Goal: Information Seeking & Learning: Learn about a topic

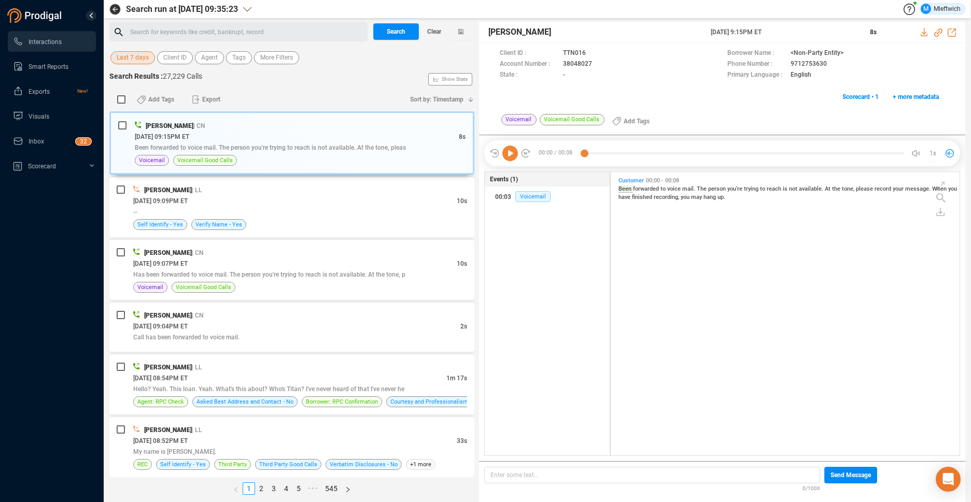
scroll to position [281, 343]
click at [209, 55] on span "Agent" at bounding box center [209, 57] width 17 height 13
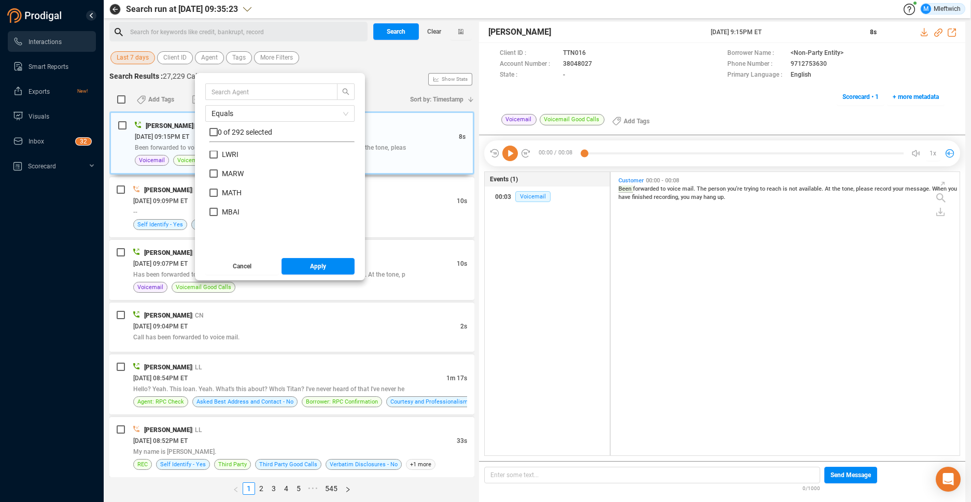
scroll to position [3433, 0]
drag, startPoint x: 214, startPoint y: 156, endPoint x: 220, endPoint y: 191, distance: 35.8
click at [214, 157] on input "LSPE" at bounding box center [213, 157] width 8 height 8
checkbox input "true"
click at [302, 265] on button "Apply" at bounding box center [319, 266] width 74 height 17
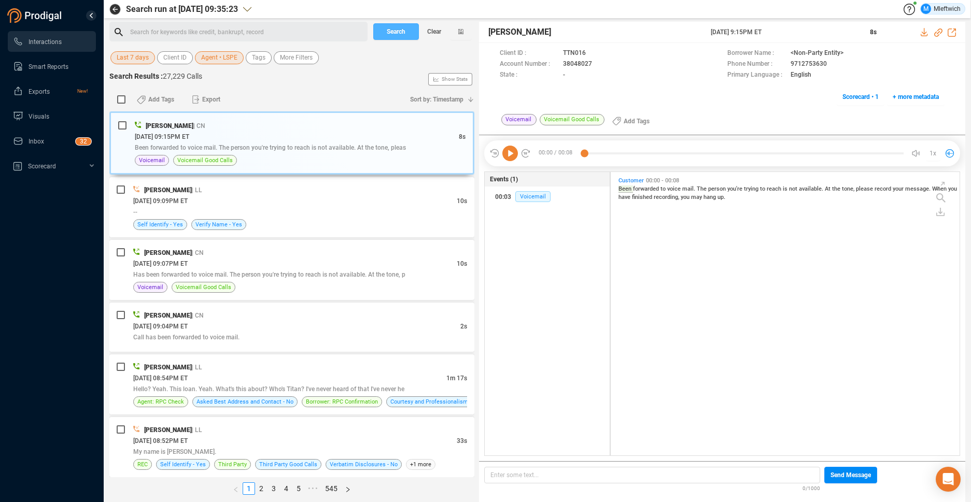
click at [398, 32] on span "Search" at bounding box center [396, 31] width 19 height 17
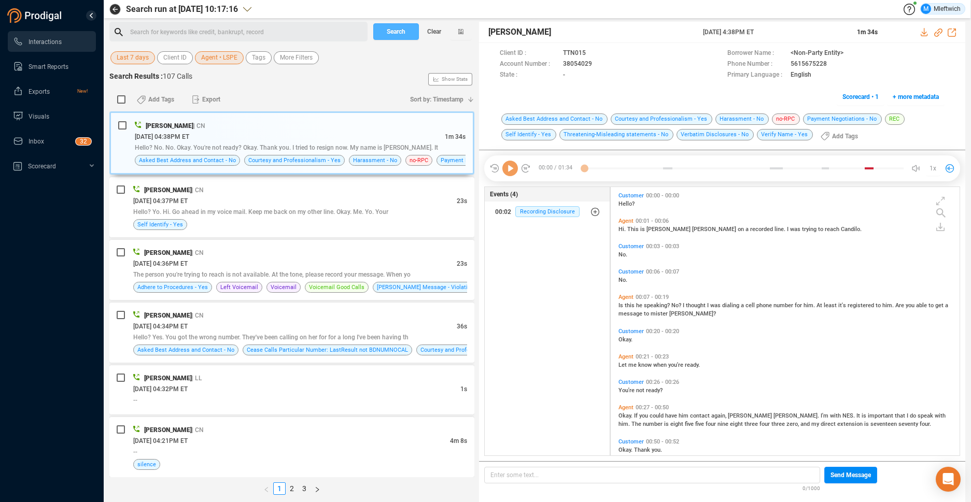
scroll to position [266, 343]
click at [257, 326] on div "[PERSON_NAME] | CN [DATE] 04:38PM ET 1m 34s Hello? No. No. Okay. You're not rea…" at bounding box center [291, 294] width 365 height 366
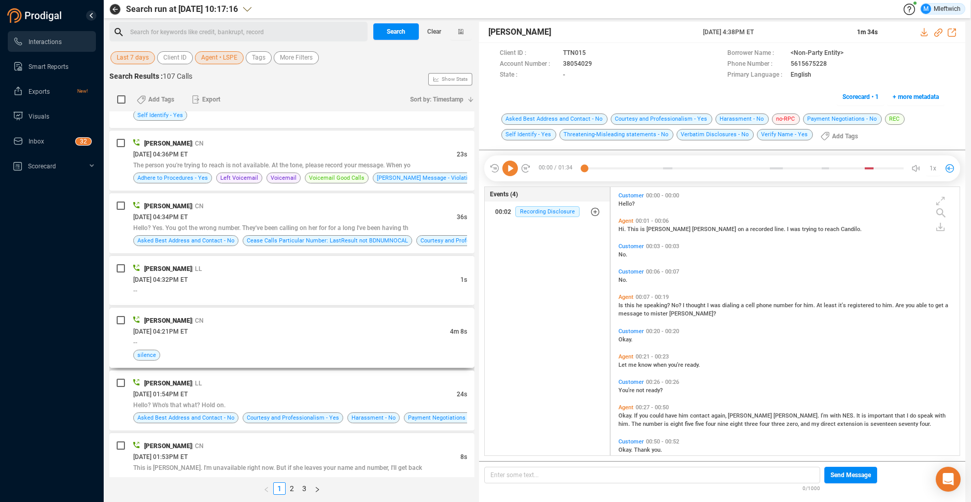
click at [279, 334] on div "[DATE] 04:21PM ET" at bounding box center [291, 331] width 317 height 11
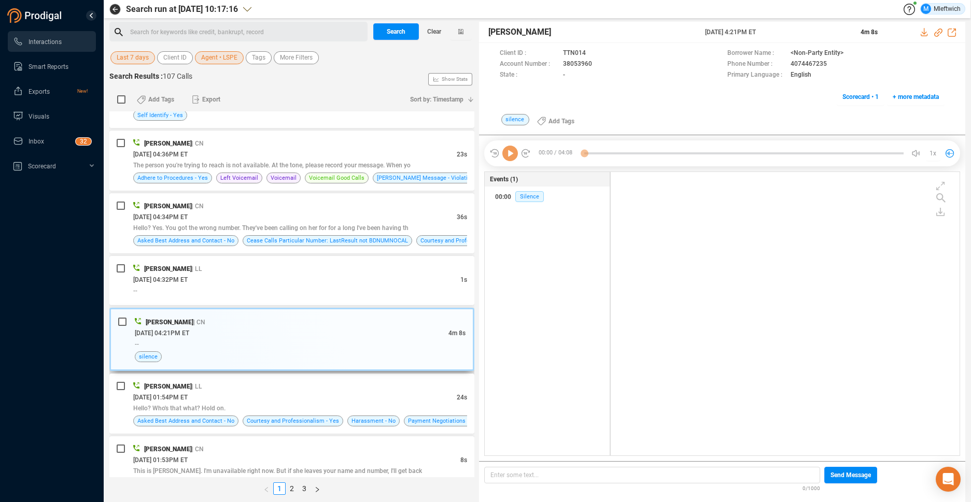
scroll to position [281, 343]
click at [320, 347] on div "--" at bounding box center [300, 344] width 331 height 11
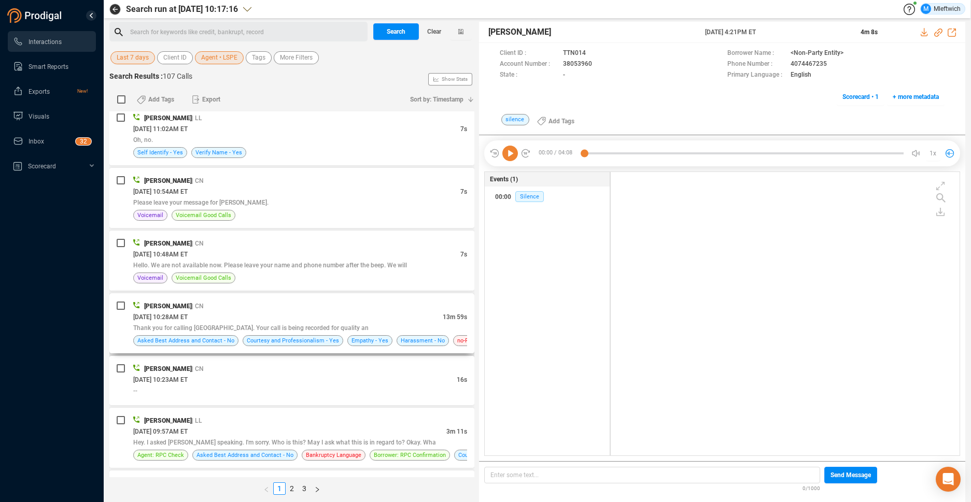
scroll to position [1204, 0]
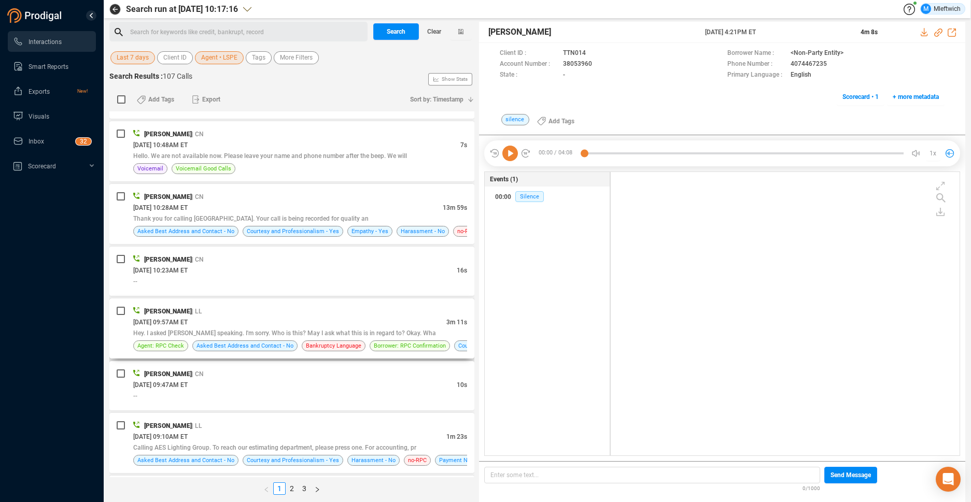
click at [381, 310] on div "[PERSON_NAME] | LL" at bounding box center [300, 311] width 334 height 11
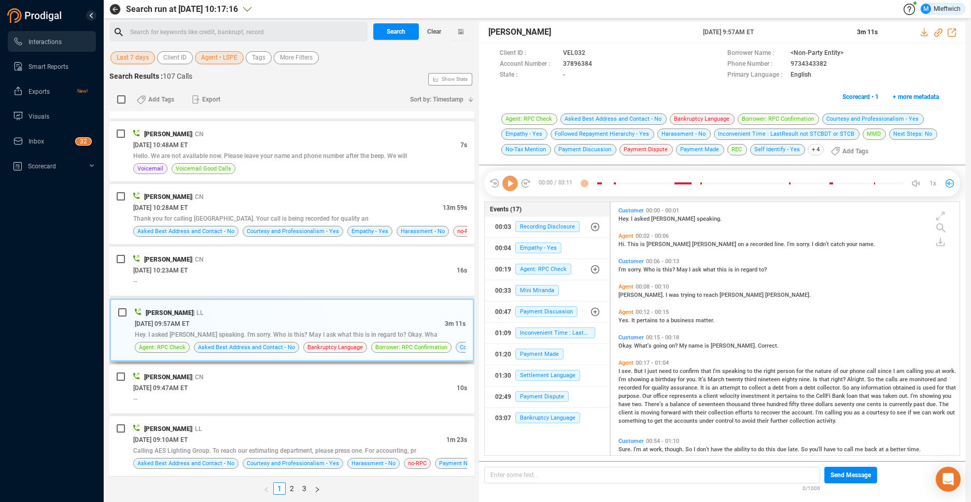
scroll to position [251, 343]
click at [598, 64] on icon at bounding box center [601, 65] width 8 height 8
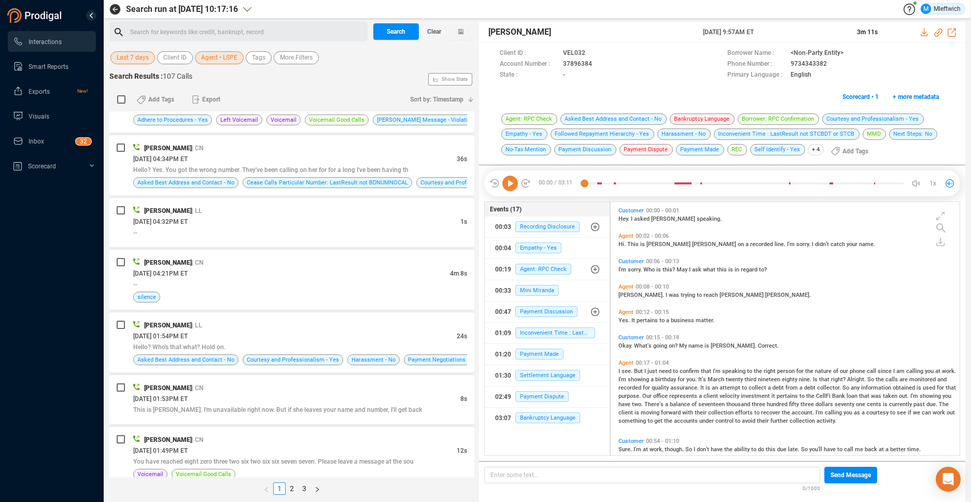
scroll to position [219, 0]
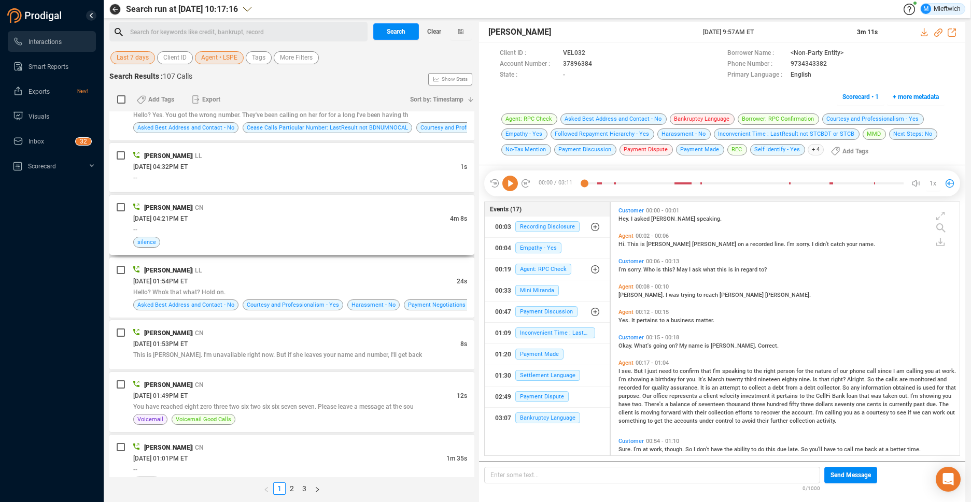
click at [333, 230] on div "--" at bounding box center [300, 229] width 334 height 11
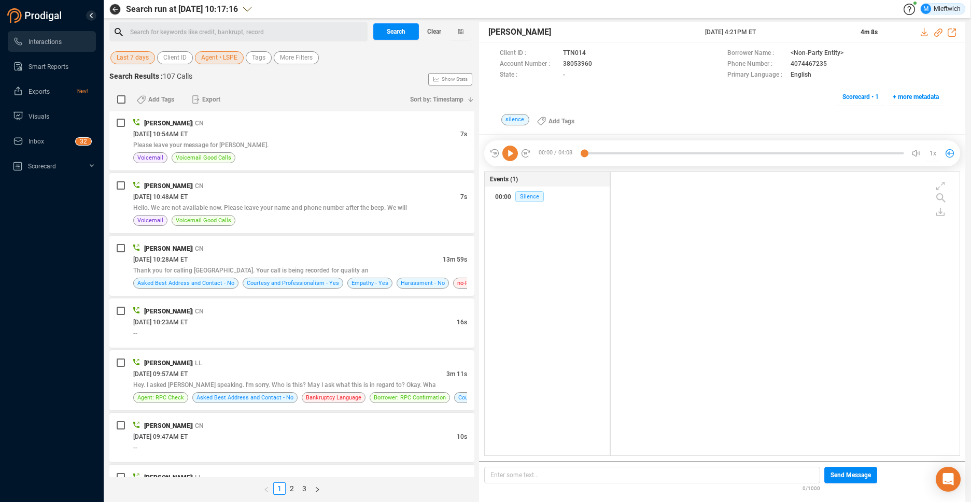
scroll to position [1207, 0]
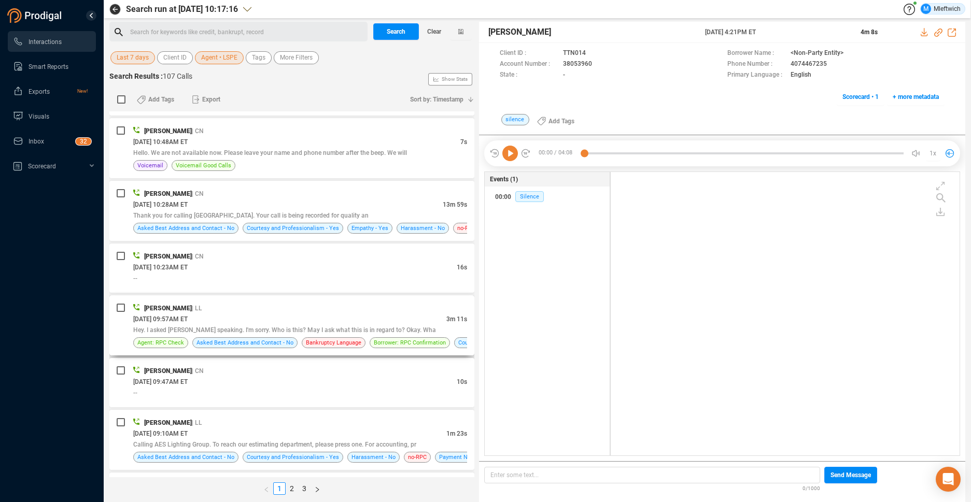
click at [298, 313] on div "[PERSON_NAME] | LL" at bounding box center [300, 308] width 334 height 11
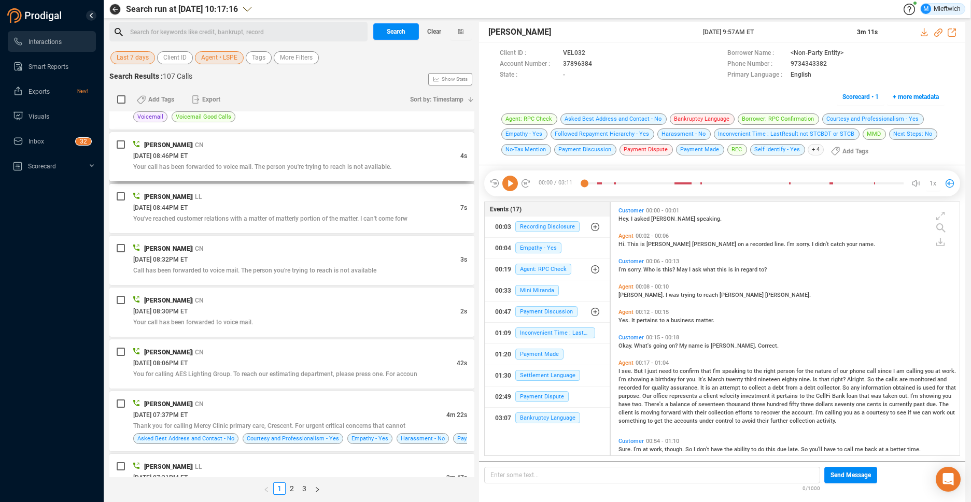
scroll to position [2083, 0]
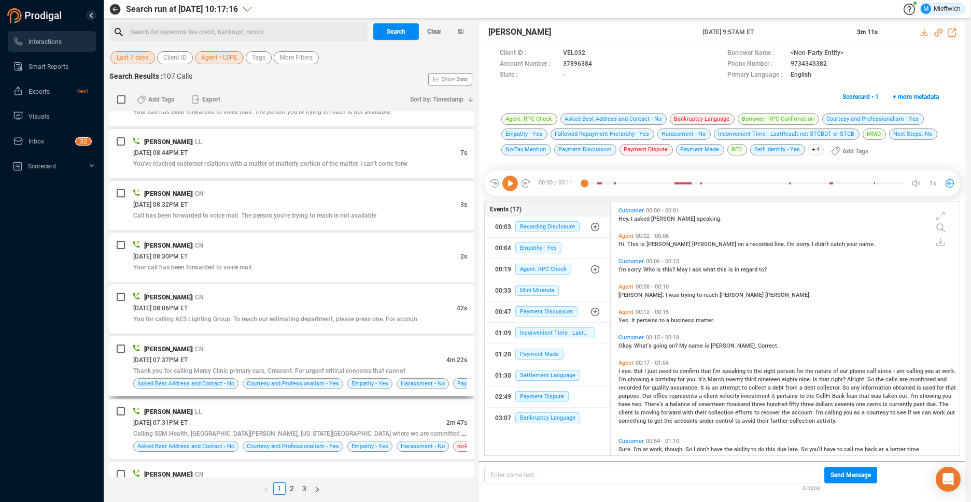
click at [344, 355] on div "[DATE] 07:37PM ET" at bounding box center [289, 360] width 313 height 11
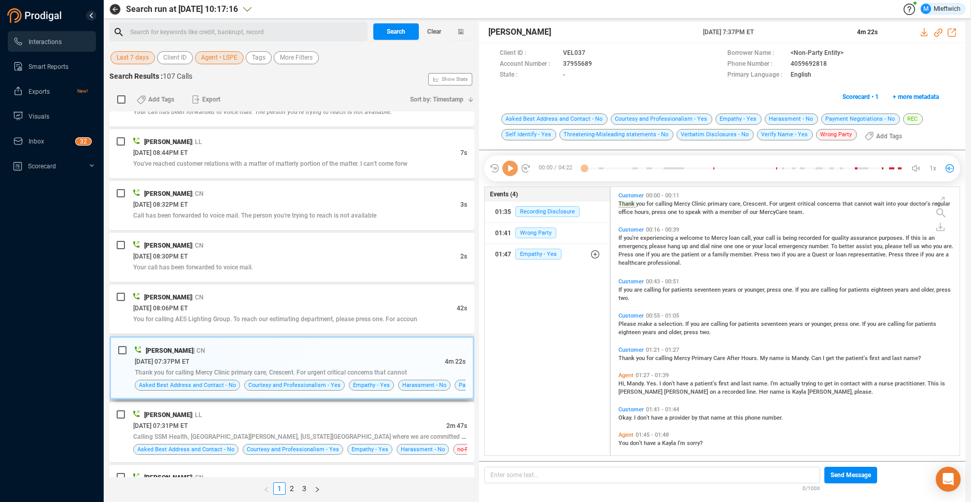
scroll to position [266, 343]
click at [598, 64] on icon at bounding box center [601, 65] width 8 height 8
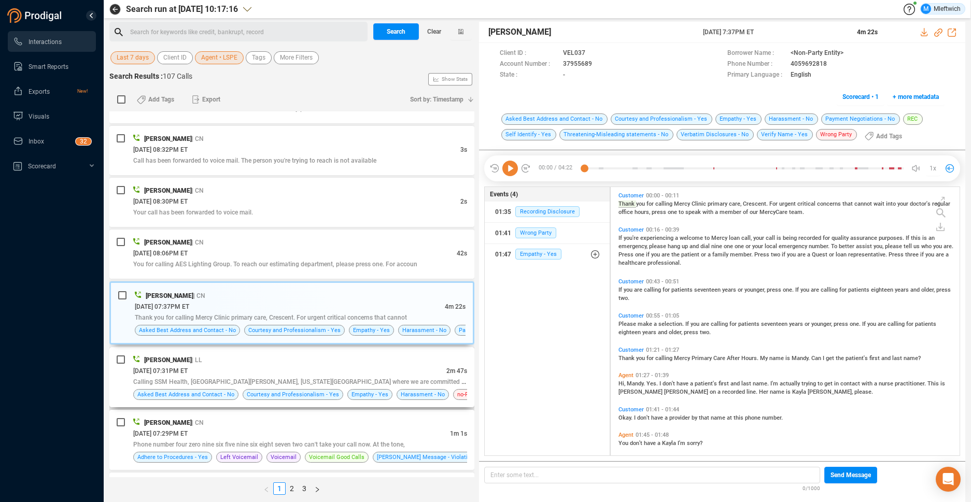
click at [390, 375] on div "[DATE] 07:31PM ET" at bounding box center [289, 370] width 313 height 11
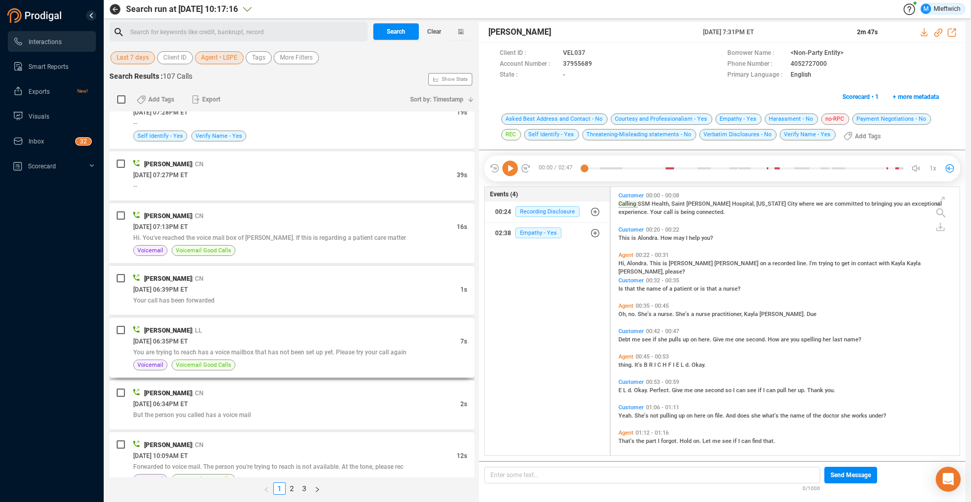
scroll to position [2599, 0]
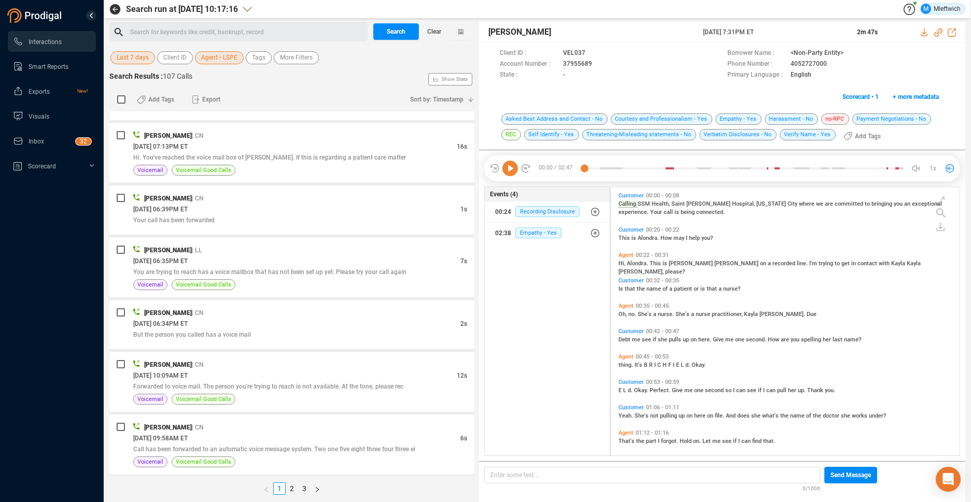
click at [232, 60] on span "Agent • LSPE" at bounding box center [219, 57] width 36 height 13
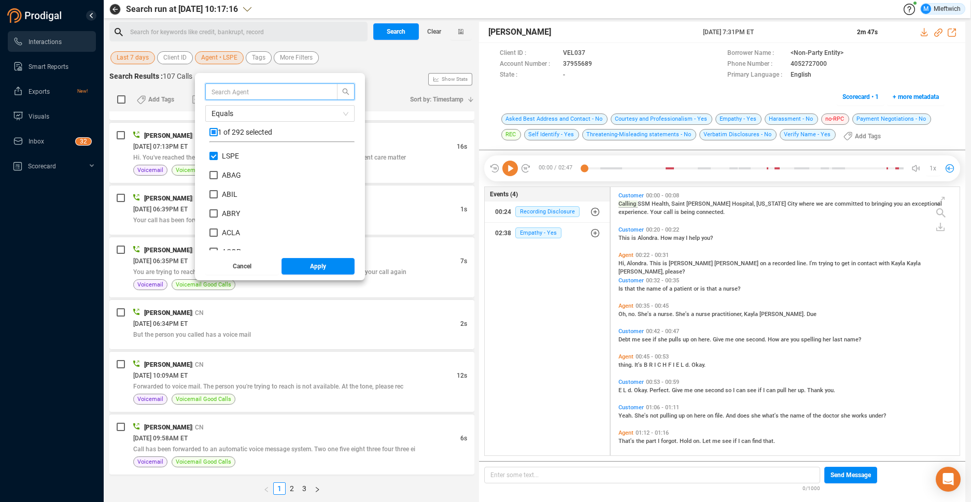
scroll to position [97, 140]
click at [213, 154] on input "LSPE" at bounding box center [213, 156] width 8 height 8
checkbox input "false"
drag, startPoint x: 213, startPoint y: 165, endPoint x: 221, endPoint y: 184, distance: 20.4
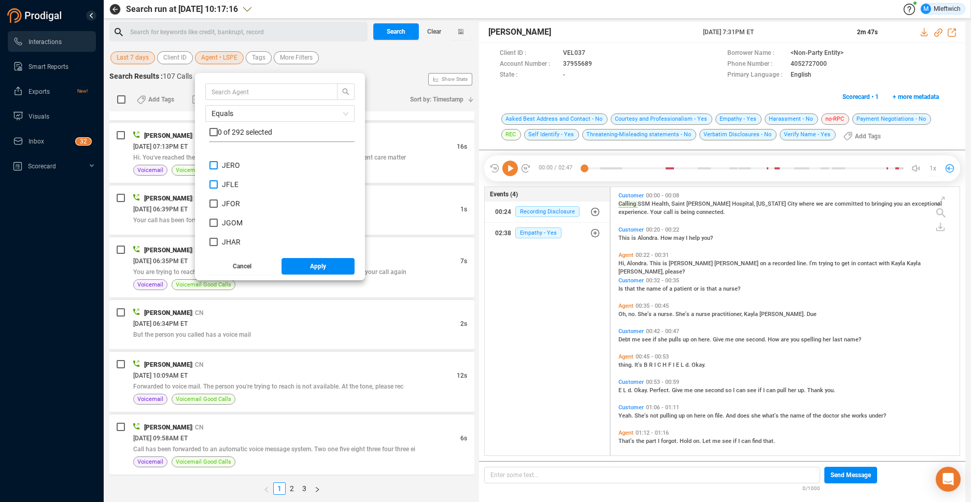
click at [213, 166] on input "JERO" at bounding box center [213, 165] width 8 height 8
checkbox input "true"
click at [325, 270] on button "Apply" at bounding box center [319, 266] width 74 height 17
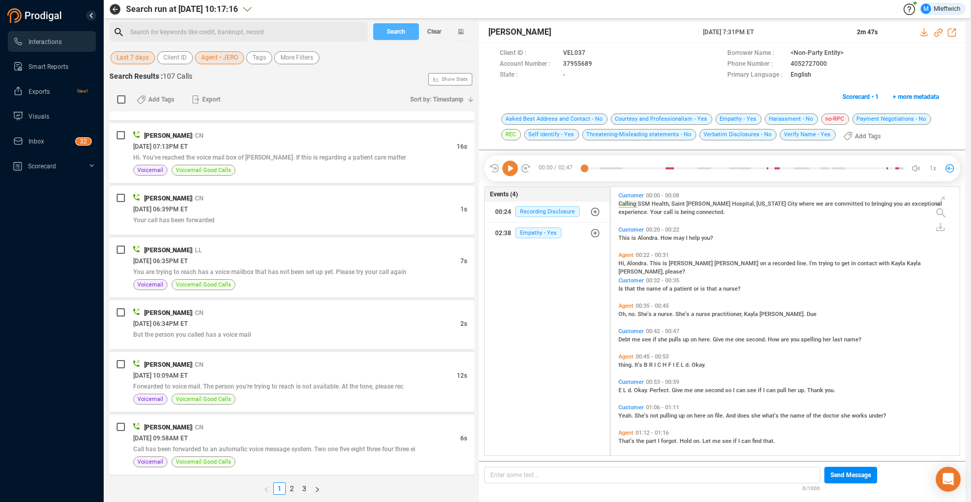
click at [401, 31] on span "Search" at bounding box center [396, 31] width 19 height 17
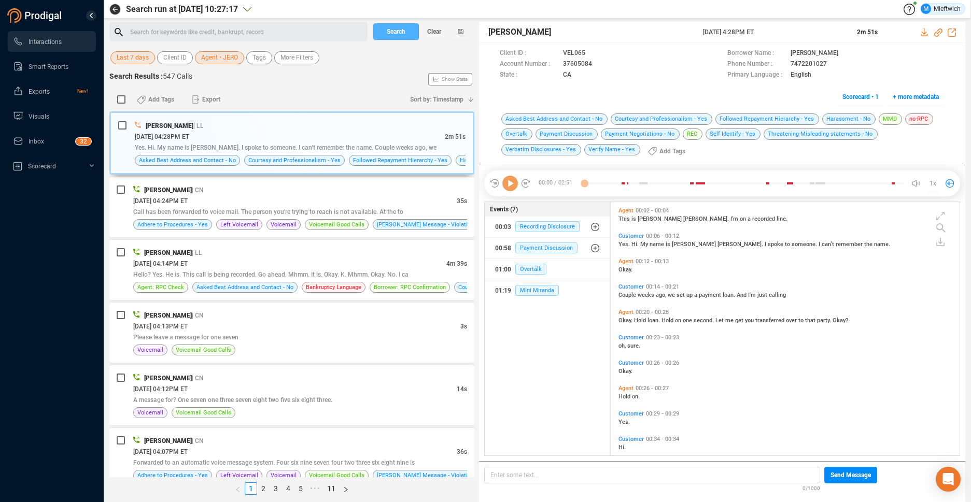
scroll to position [251, 343]
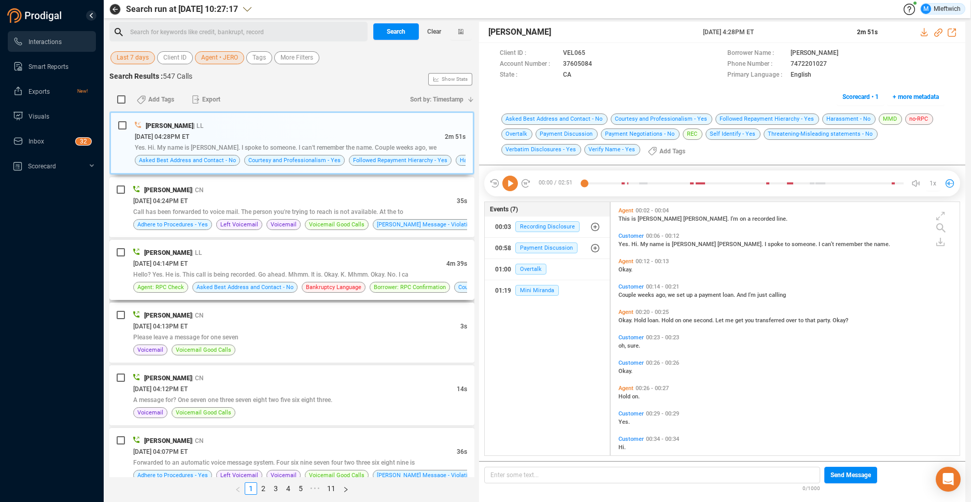
click at [419, 261] on div "[DATE] 04:14PM ET" at bounding box center [289, 263] width 313 height 11
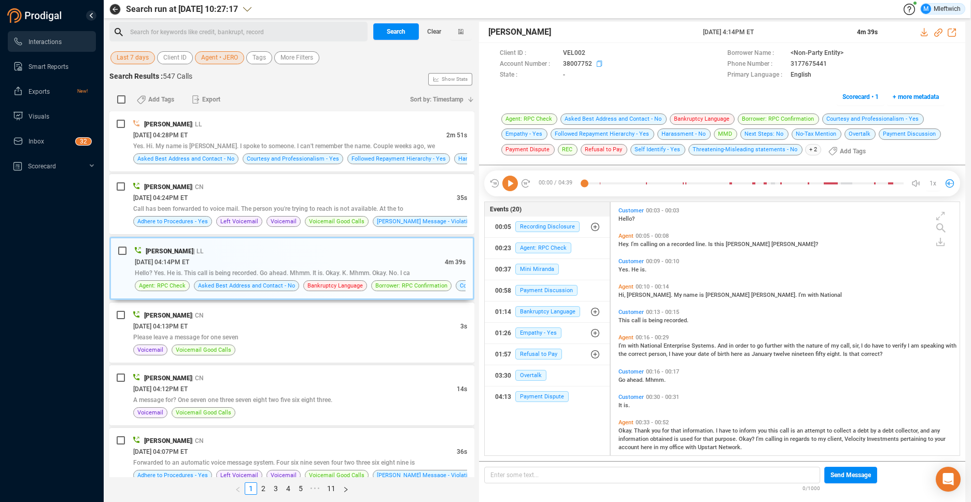
click at [597, 65] on icon at bounding box center [601, 65] width 8 height 8
click at [408, 150] on div "Yes. Hi. My name is [PERSON_NAME]. I spoke to someone. I can't remember the nam…" at bounding box center [300, 145] width 334 height 11
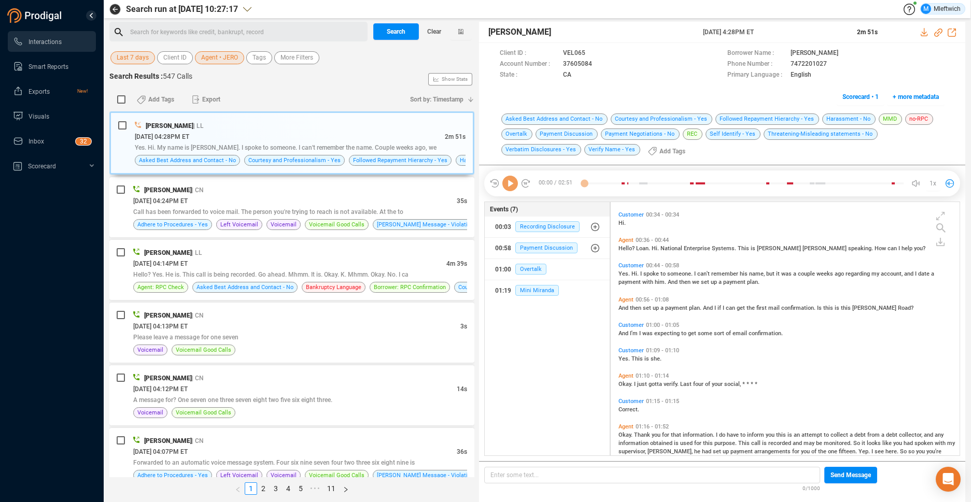
scroll to position [262, 0]
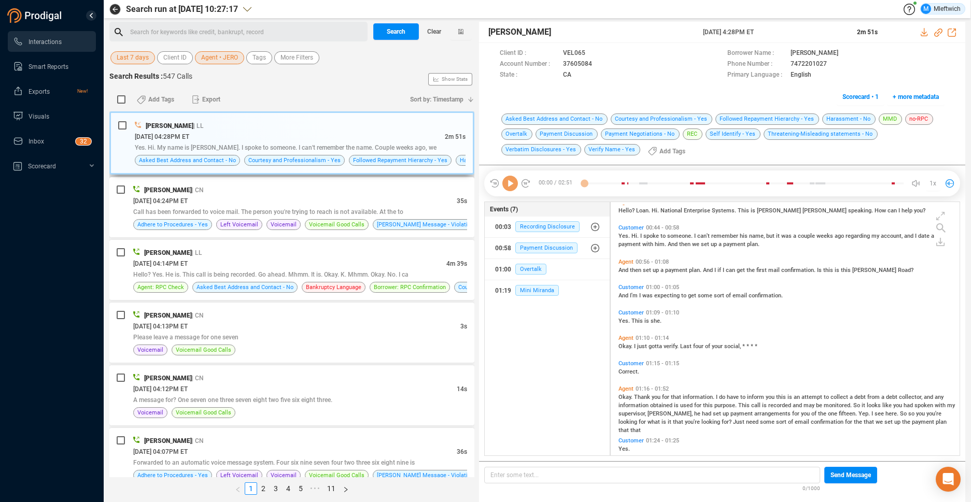
click at [393, 145] on span "Yes. Hi. My name is [PERSON_NAME]. I spoke to someone. I can't remember the nam…" at bounding box center [286, 147] width 302 height 7
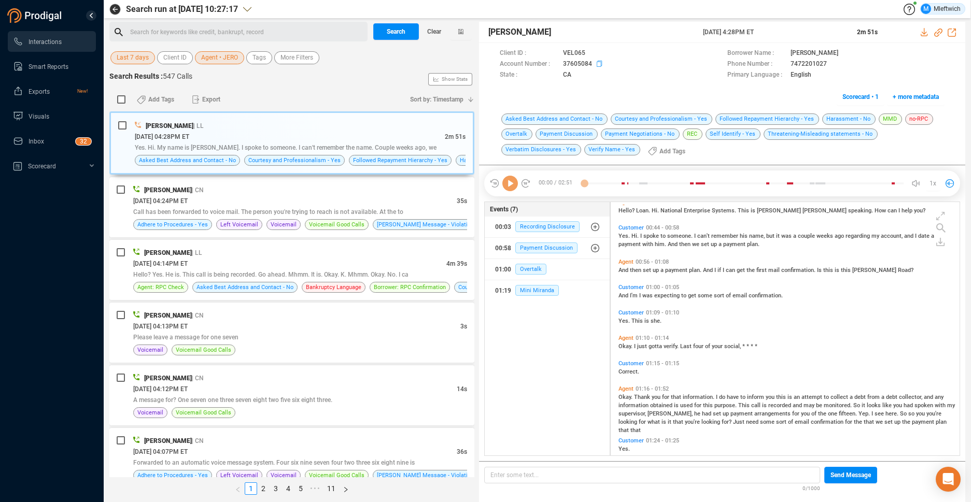
click at [597, 64] on icon at bounding box center [601, 65] width 8 height 8
click at [598, 62] on icon at bounding box center [599, 64] width 5 height 6
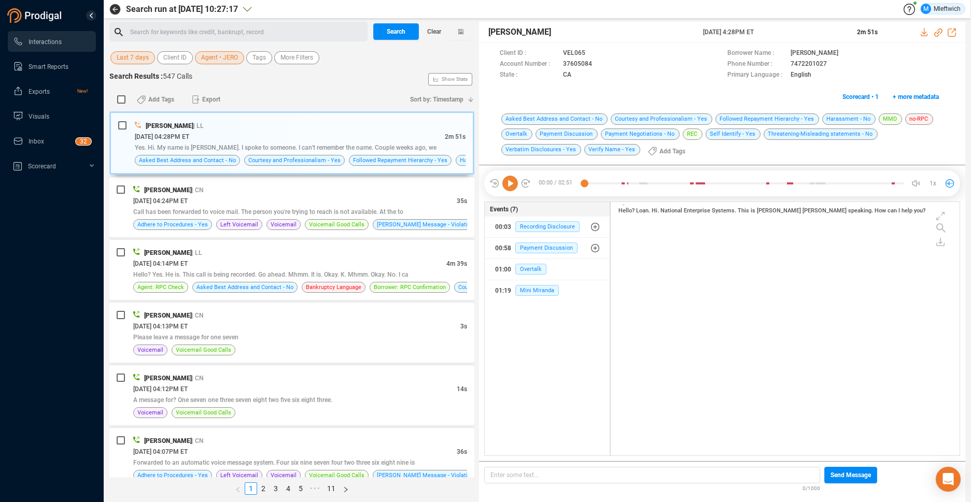
scroll to position [0, 0]
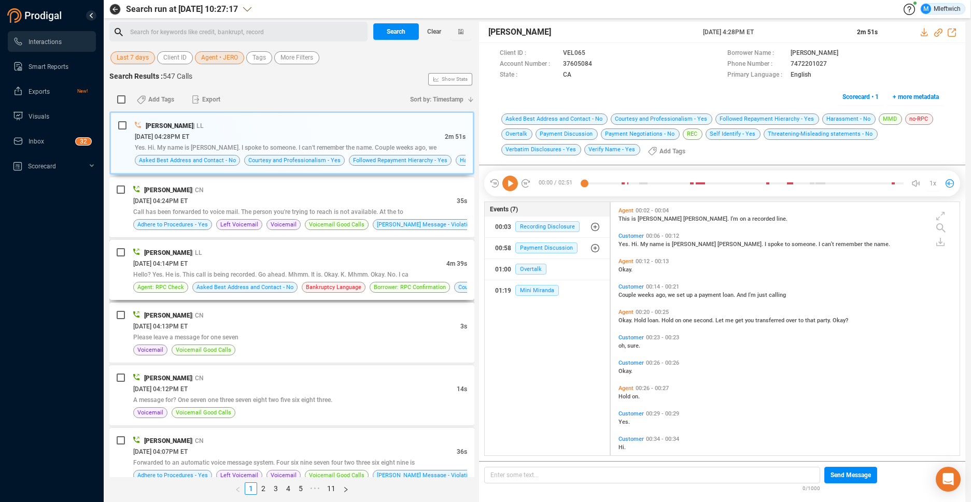
click at [435, 278] on div "Hello? Yes. He is. This call is being recorded. Go ahead. Mhmm. It is. Okay. K.…" at bounding box center [300, 274] width 334 height 11
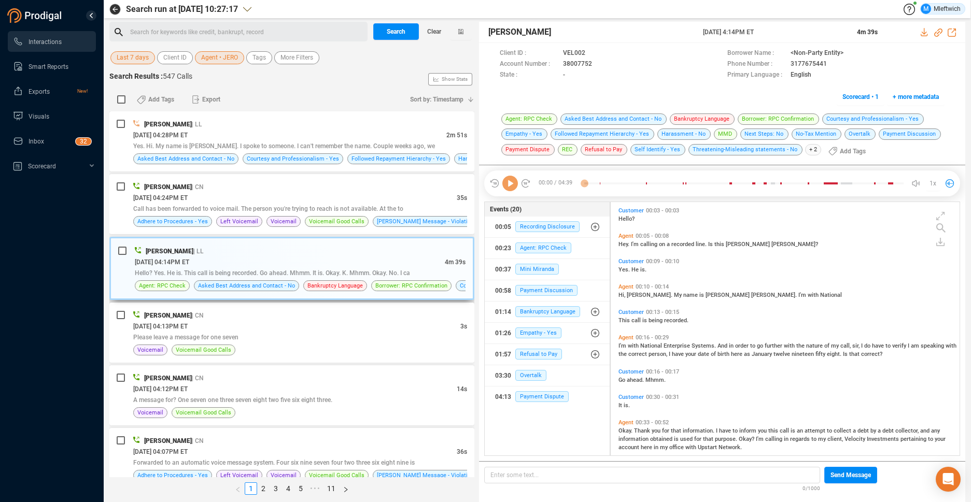
scroll to position [3, 6]
click at [597, 63] on icon at bounding box center [601, 65] width 8 height 8
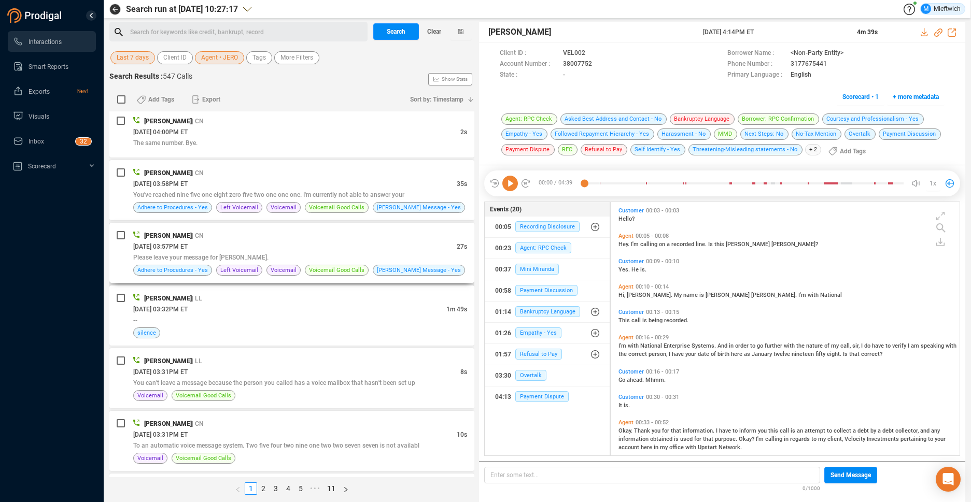
scroll to position [603, 0]
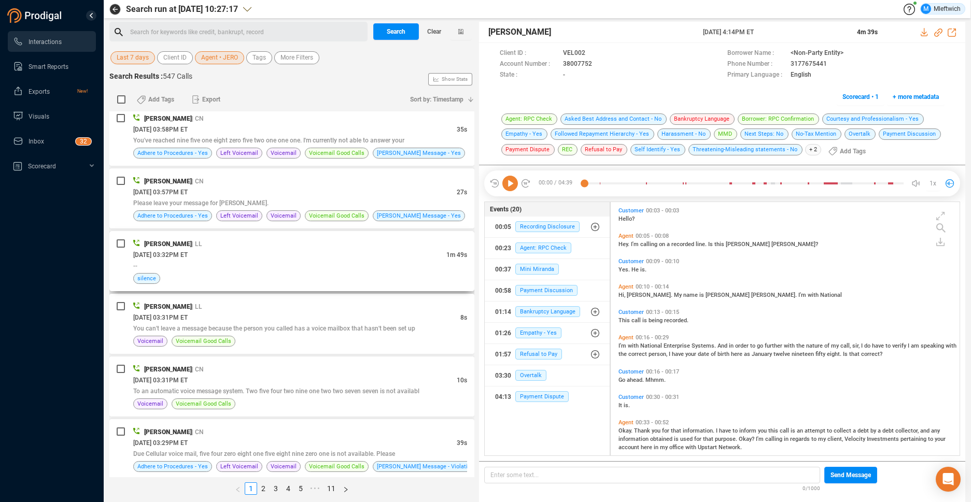
click at [322, 271] on div "[PERSON_NAME] | LL [DATE] 03:32PM ET 1m 49s -- silence" at bounding box center [300, 261] width 334 height 46
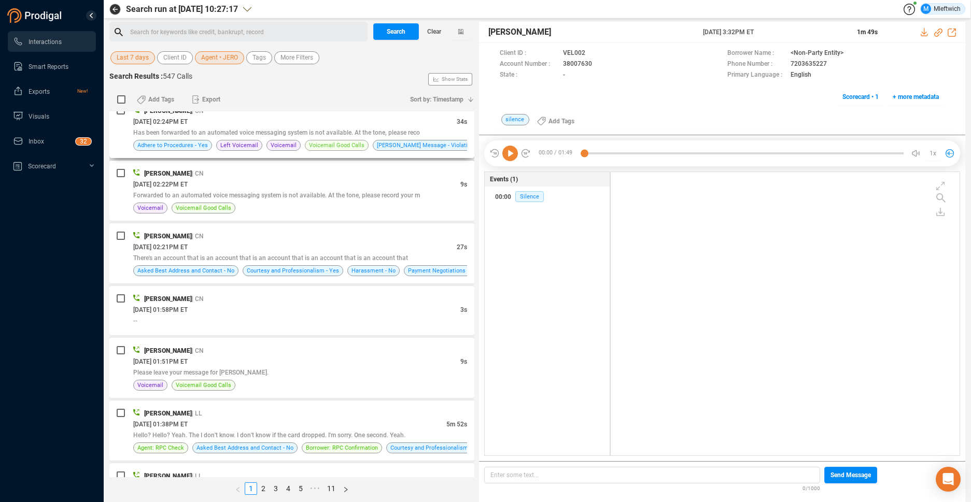
scroll to position [2357, 0]
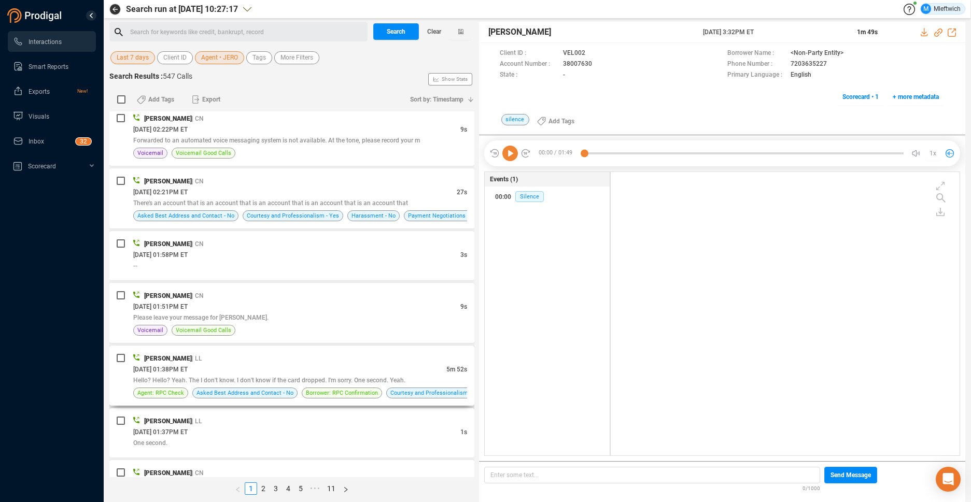
click at [417, 362] on div "[PERSON_NAME] | LL" at bounding box center [300, 358] width 334 height 11
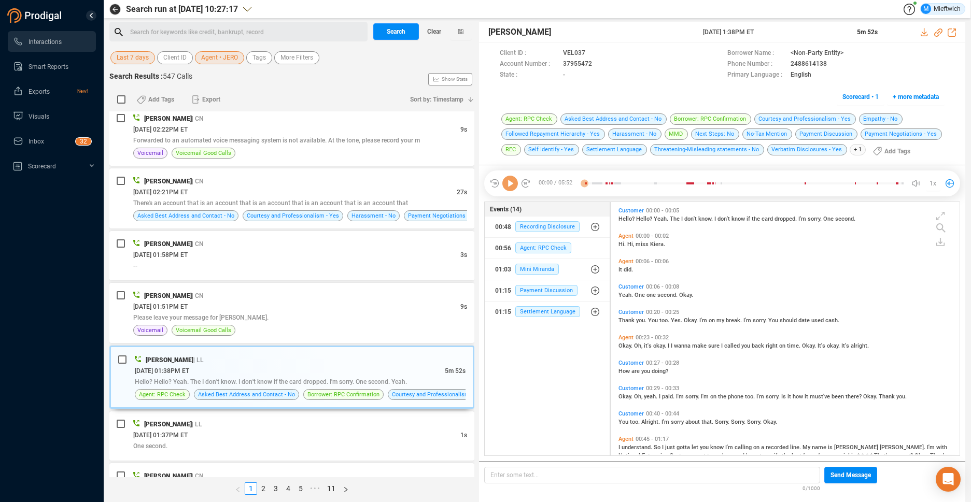
scroll to position [251, 343]
click at [597, 64] on icon at bounding box center [601, 65] width 8 height 8
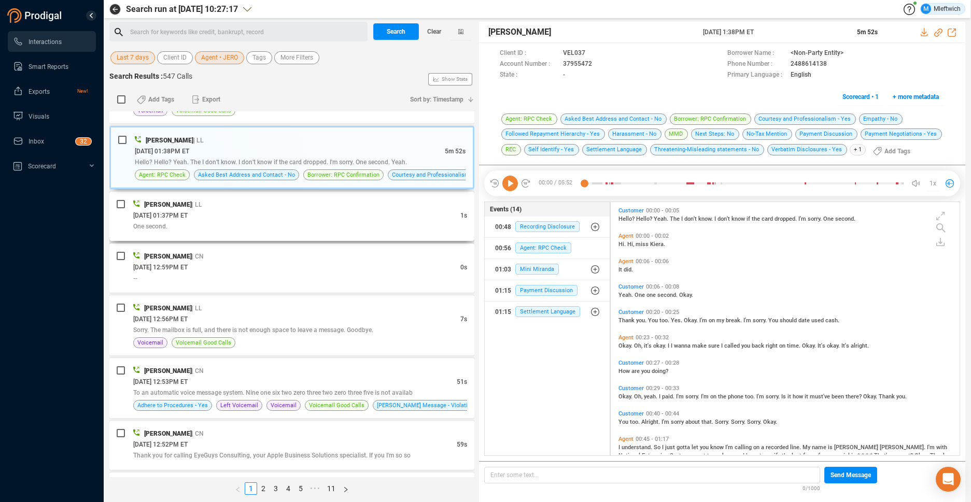
scroll to position [2621, 0]
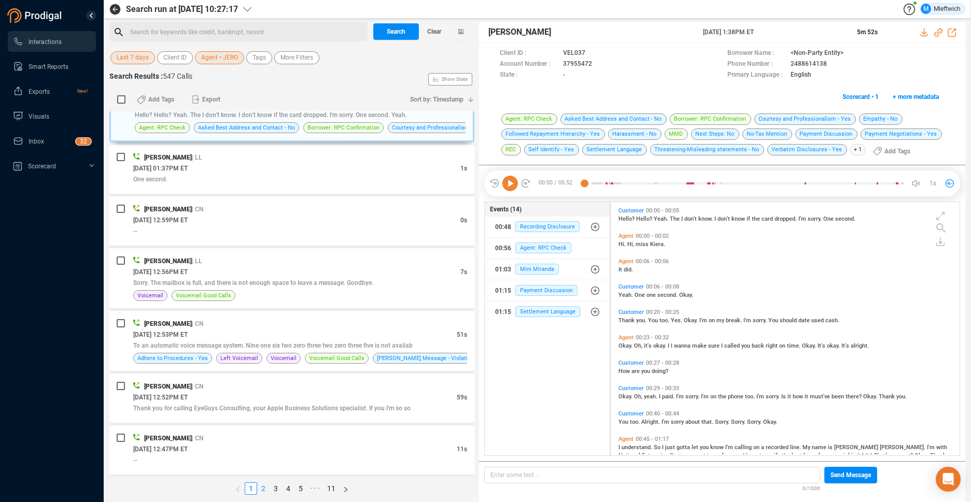
click at [263, 487] on link "2" at bounding box center [263, 488] width 11 height 11
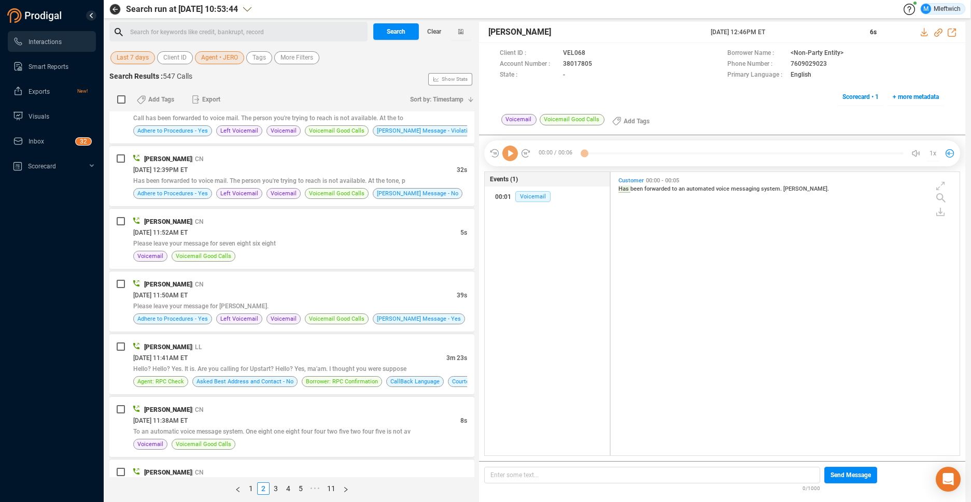
scroll to position [329, 0]
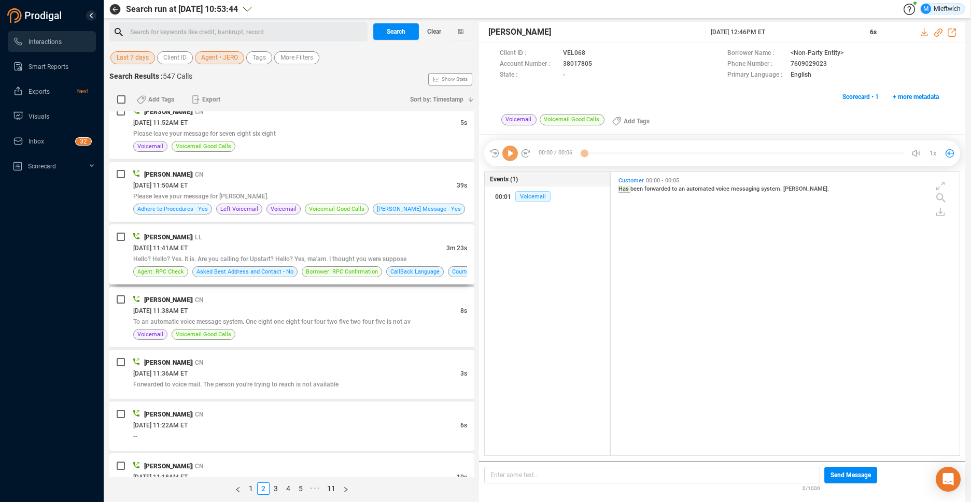
click at [409, 247] on div "[DATE] 11:41AM ET" at bounding box center [289, 248] width 313 height 11
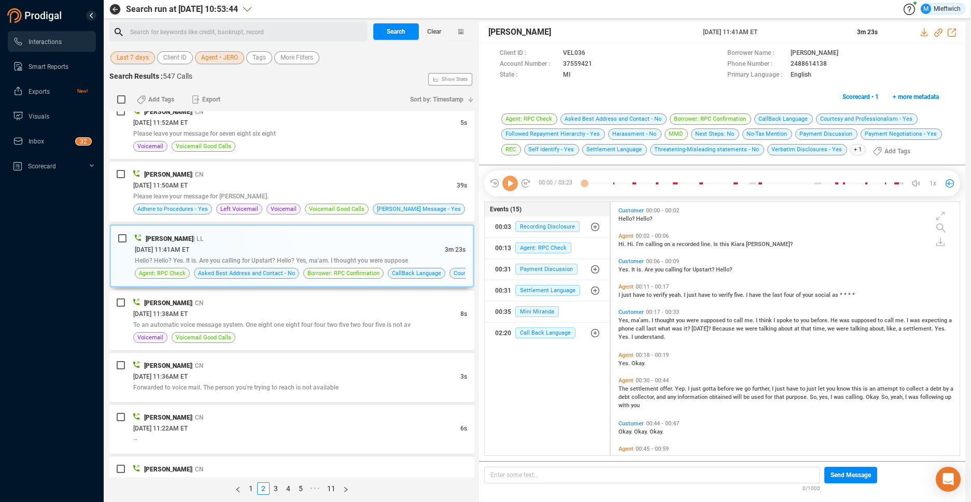
scroll to position [251, 343]
click at [598, 64] on icon at bounding box center [601, 65] width 8 height 8
